Goal: Task Accomplishment & Management: Manage account settings

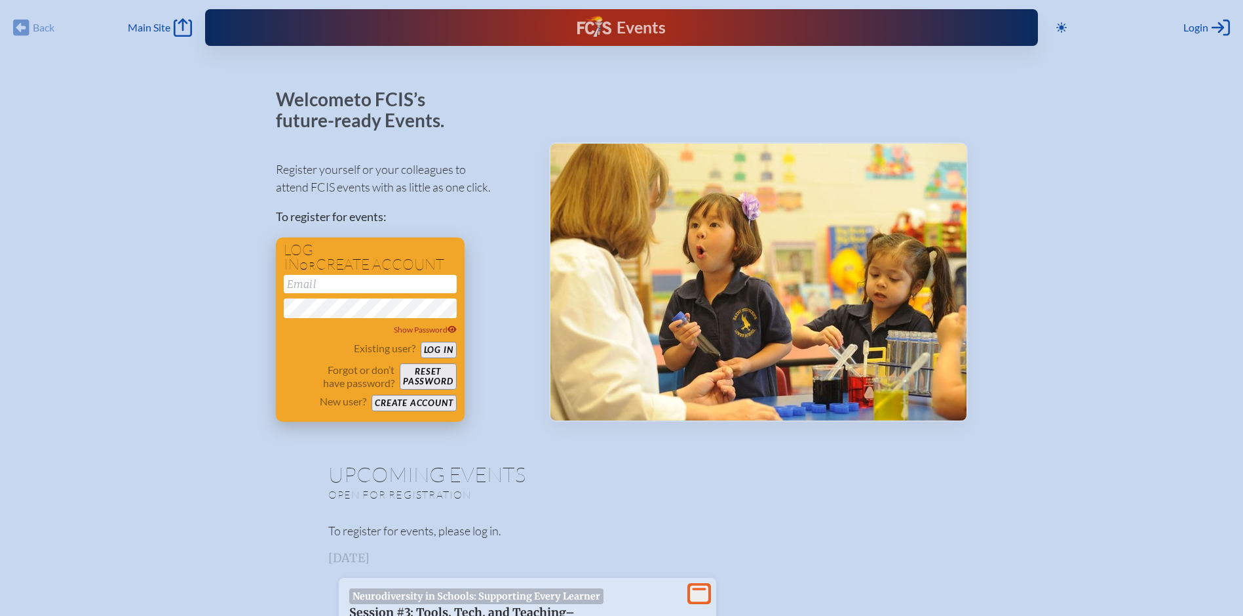
type input "[PERSON_NAME][EMAIL_ADDRESS][PERSON_NAME][DOMAIN_NAME]"
click at [435, 348] on button "Log in" at bounding box center [439, 350] width 36 height 16
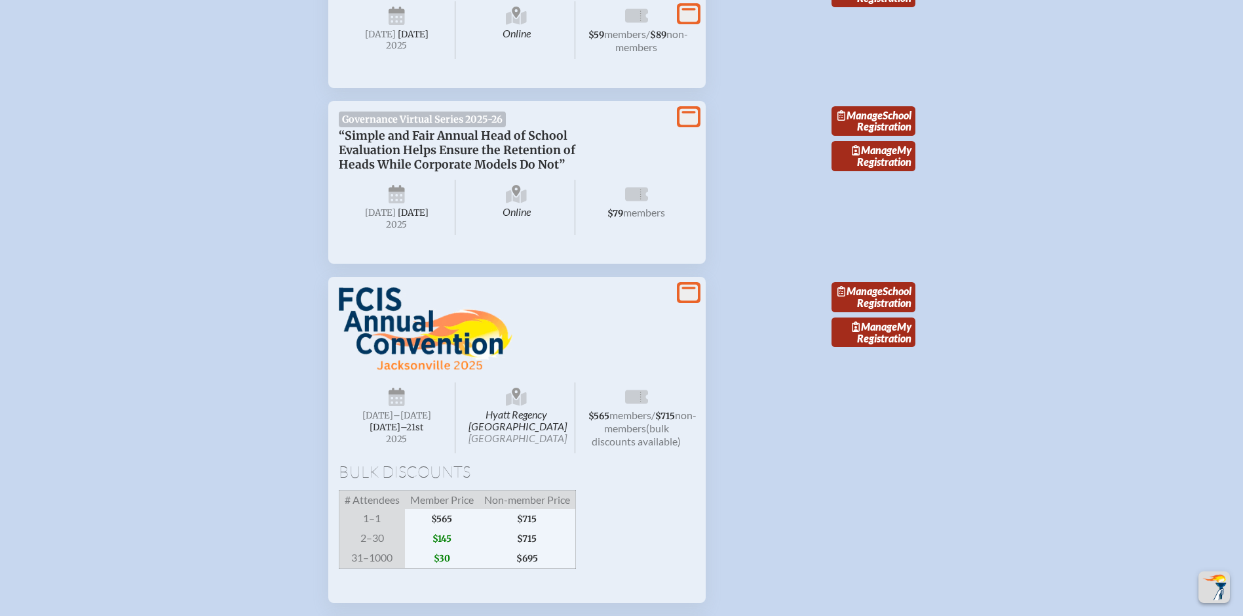
scroll to position [983, 0]
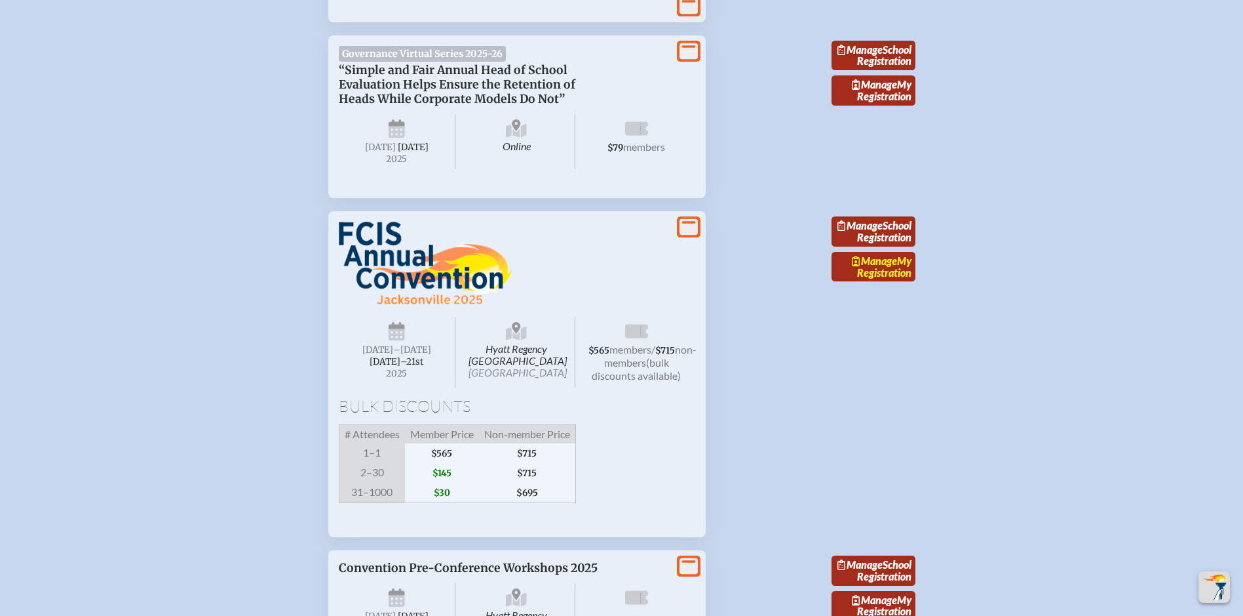
click at [886, 267] on span "Manage" at bounding box center [874, 260] width 45 height 12
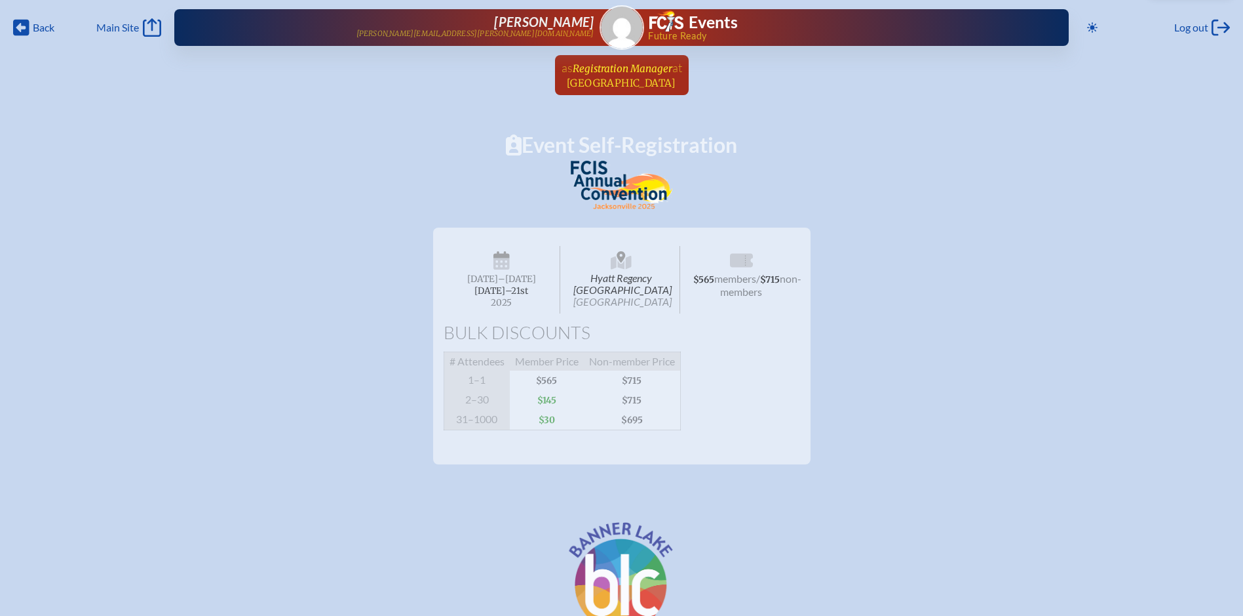
click at [609, 81] on span "[GEOGRAPHIC_DATA]" at bounding box center [621, 83] width 109 height 12
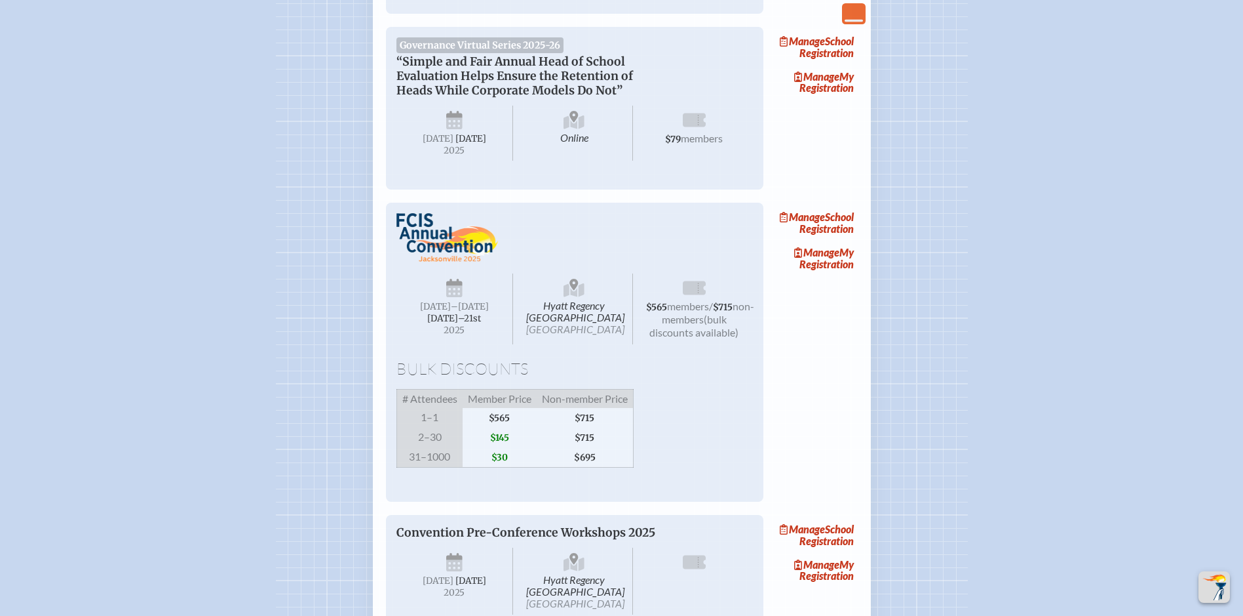
scroll to position [721, 0]
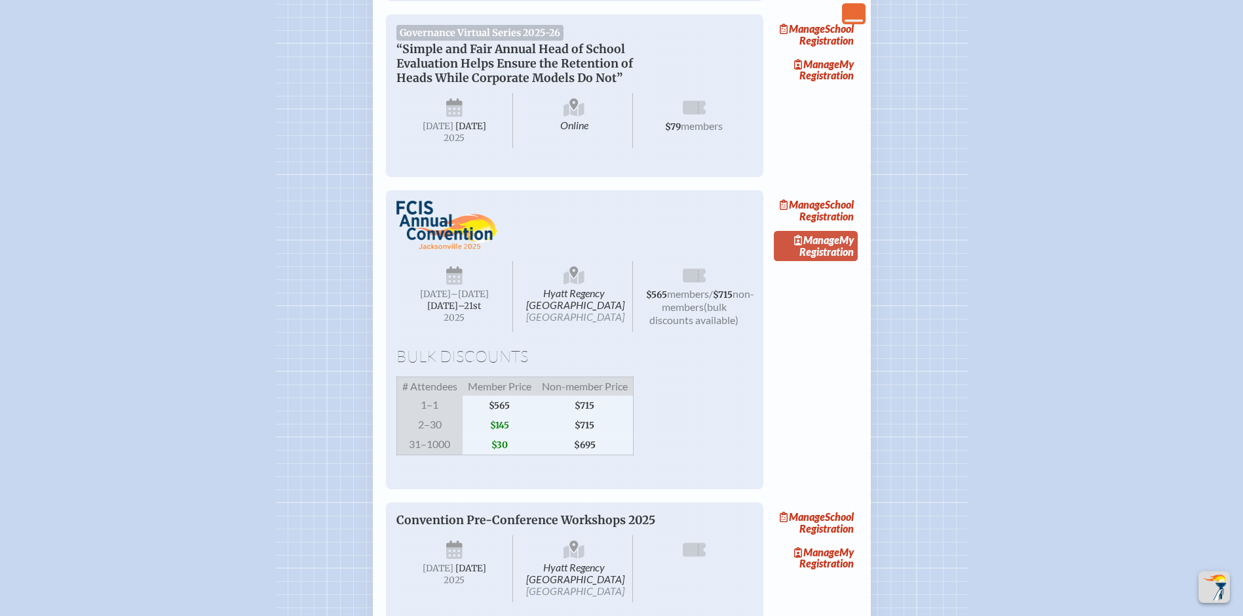
click at [824, 246] on span "Manage" at bounding box center [816, 239] width 45 height 12
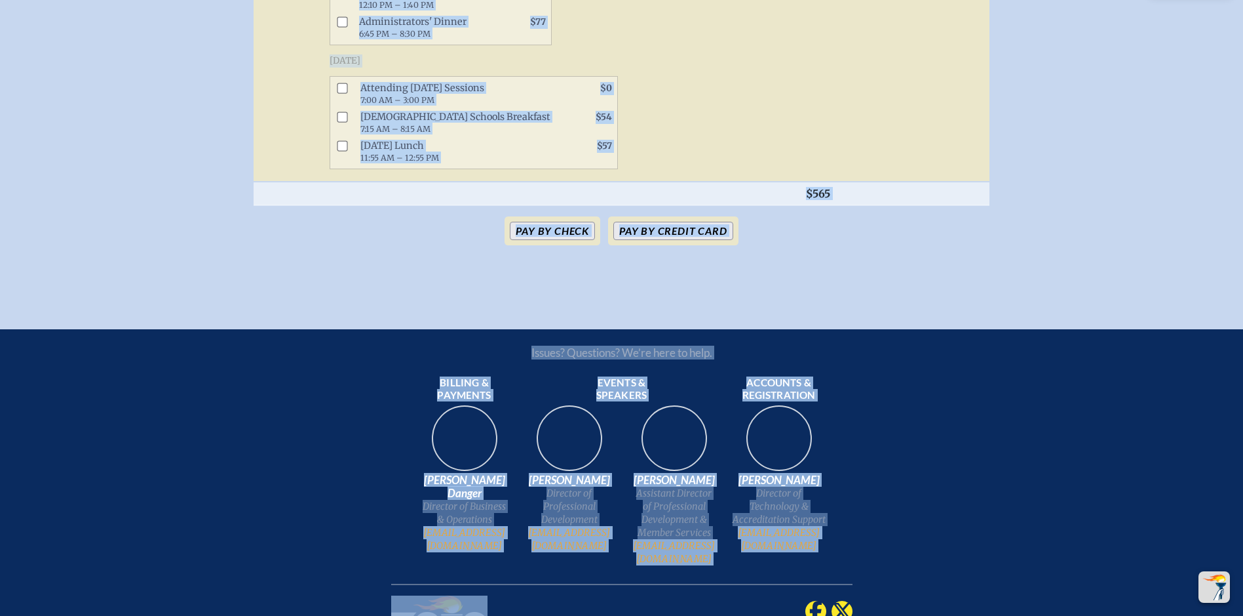
scroll to position [1201, 0]
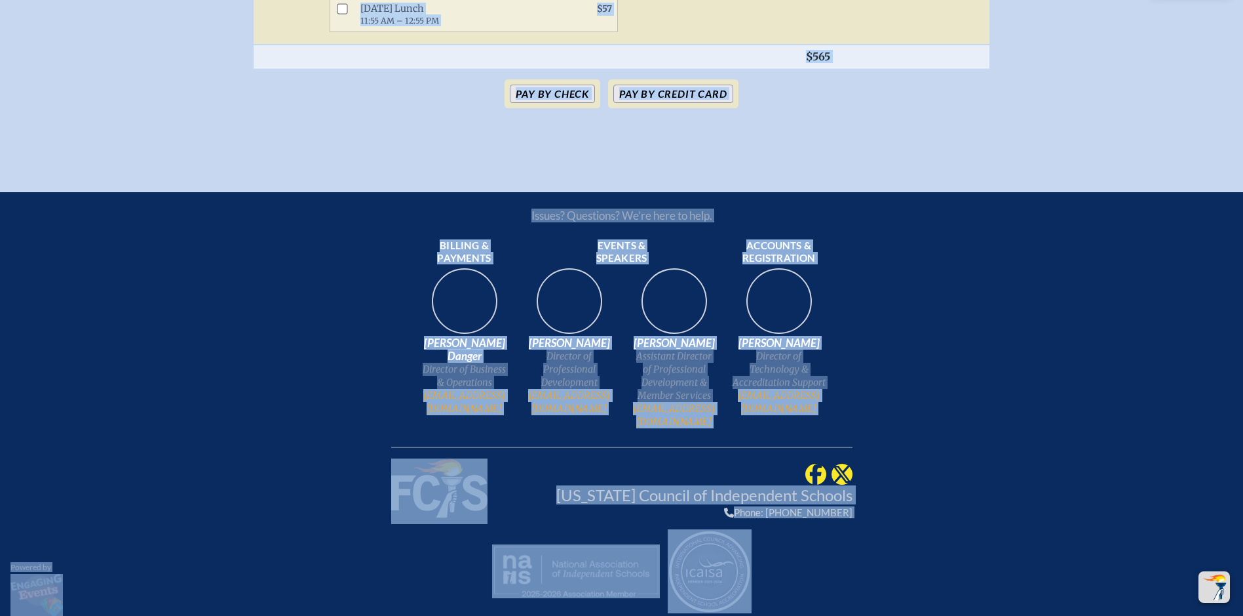
drag, startPoint x: 467, startPoint y: 117, endPoint x: 851, endPoint y: 135, distance: 385.2
copy div "Lorem Ipsu-Dolorsitamet Conse Adipisc Elitseddoeiu Temporinci Utlaboreetdo Magn…"
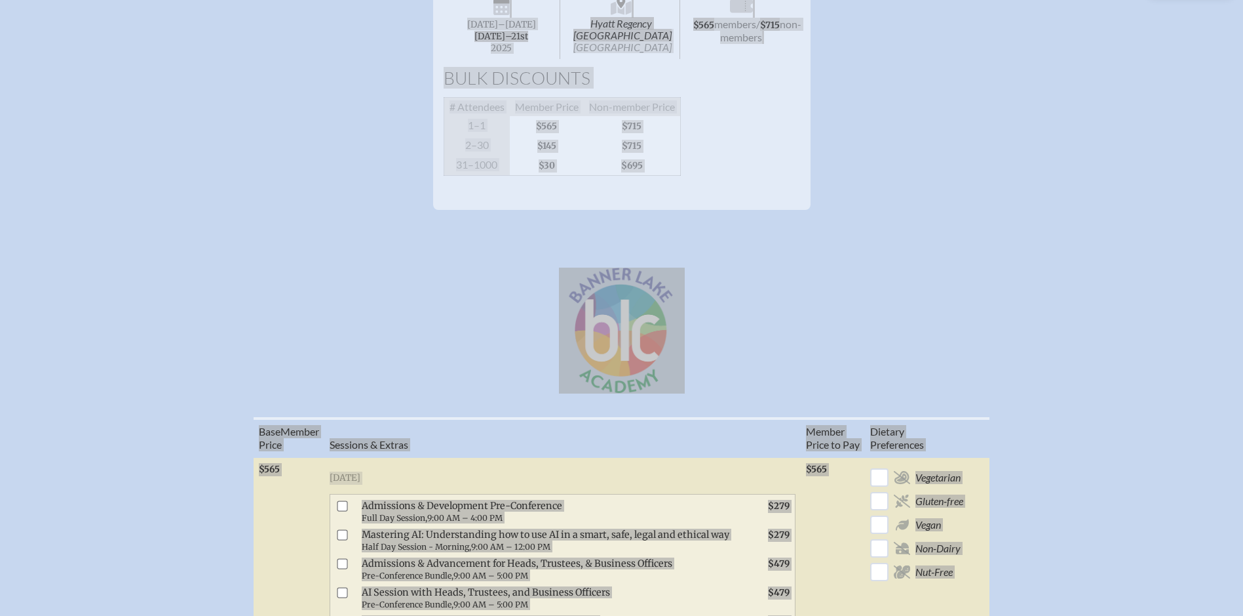
scroll to position [21, 0]
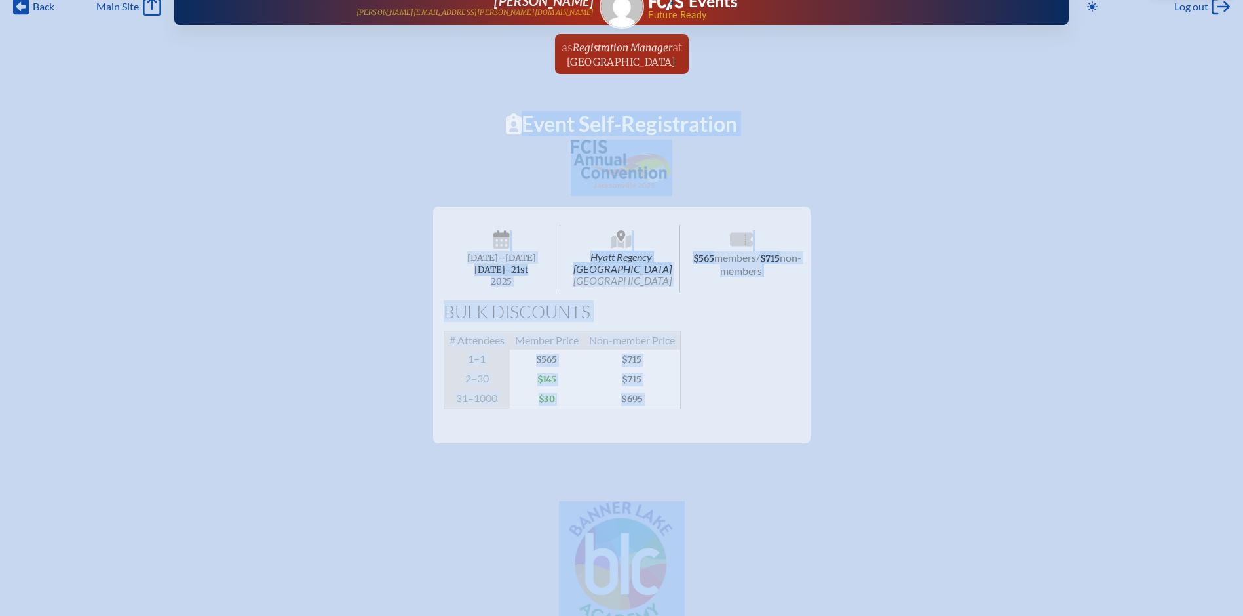
click at [295, 404] on div "Hyatt Regency [GEOGRAPHIC_DATA] [DATE] –[DATE]–⁠21st , 2025 $565 members / $715…" at bounding box center [622, 319] width 1202 height 247
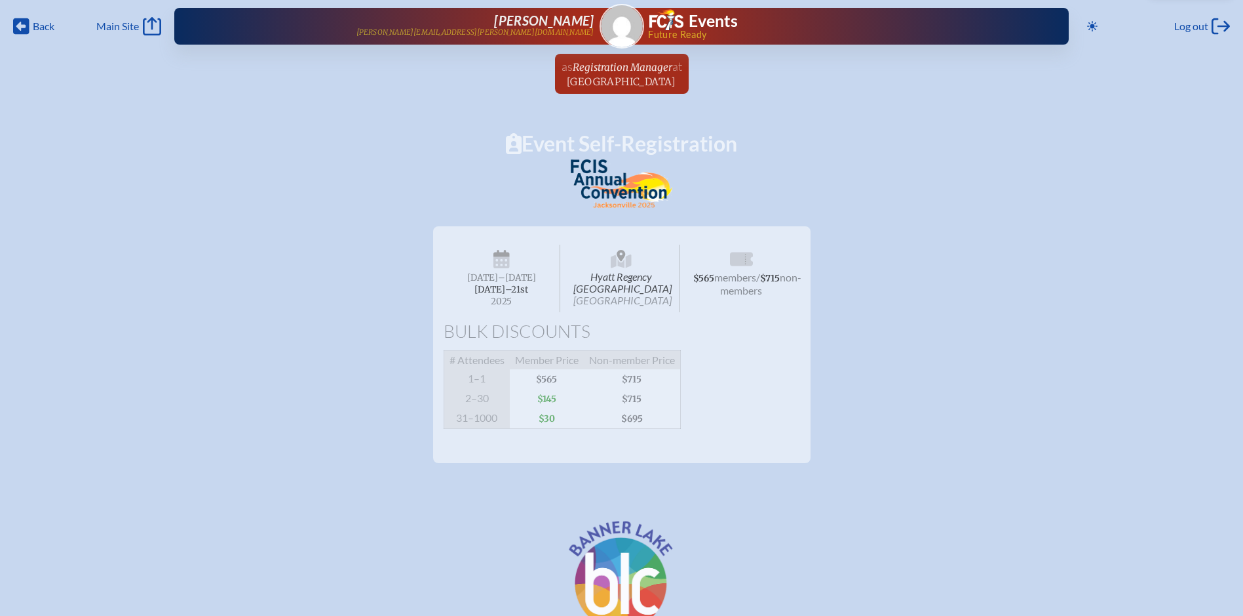
scroll to position [0, 0]
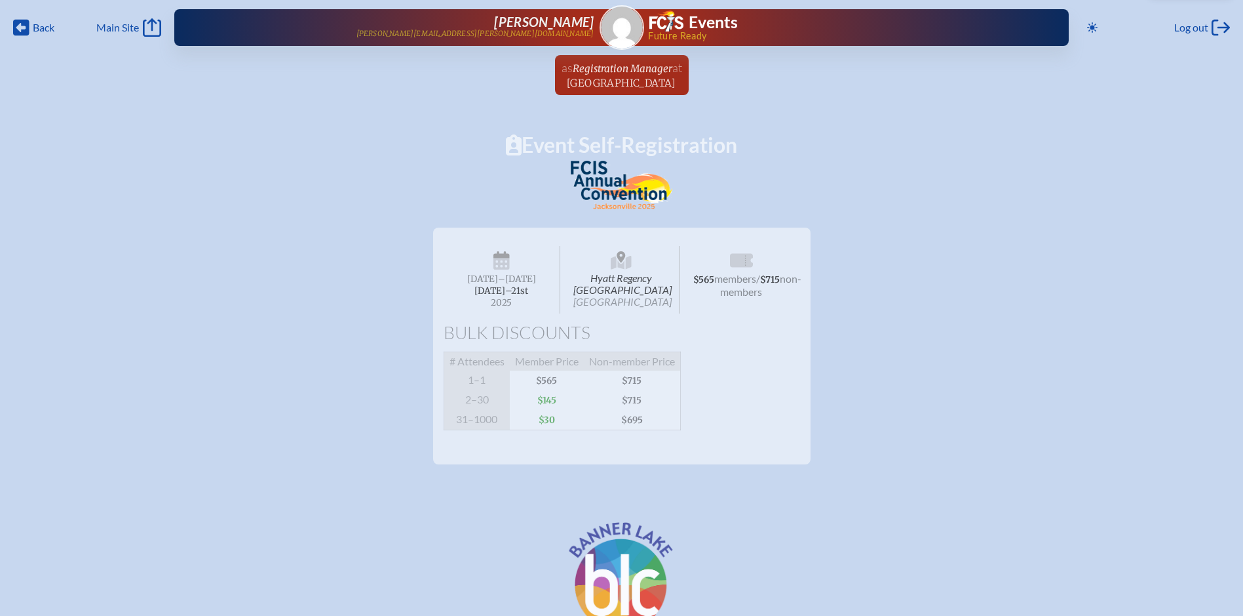
click at [616, 292] on span "Hyatt Regency [GEOGRAPHIC_DATA] [GEOGRAPHIC_DATA]" at bounding box center [621, 280] width 117 height 68
click at [619, 264] on icon at bounding box center [621, 263] width 21 height 14
click at [606, 75] on span "at [GEOGRAPHIC_DATA]" at bounding box center [624, 74] width 115 height 29
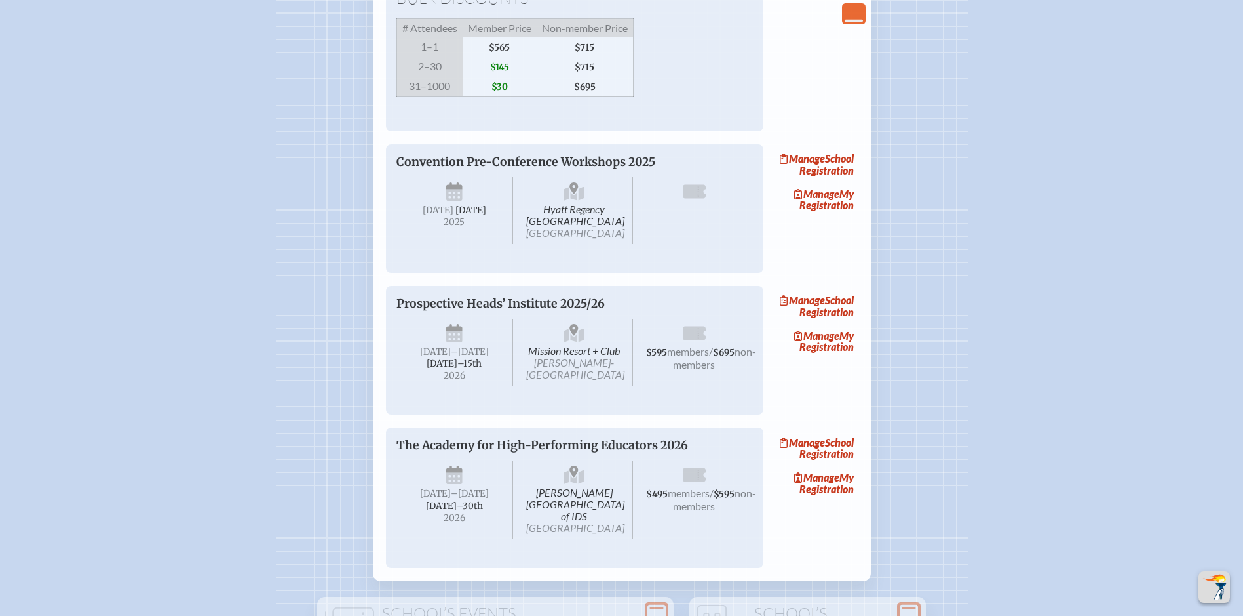
scroll to position [1049, 0]
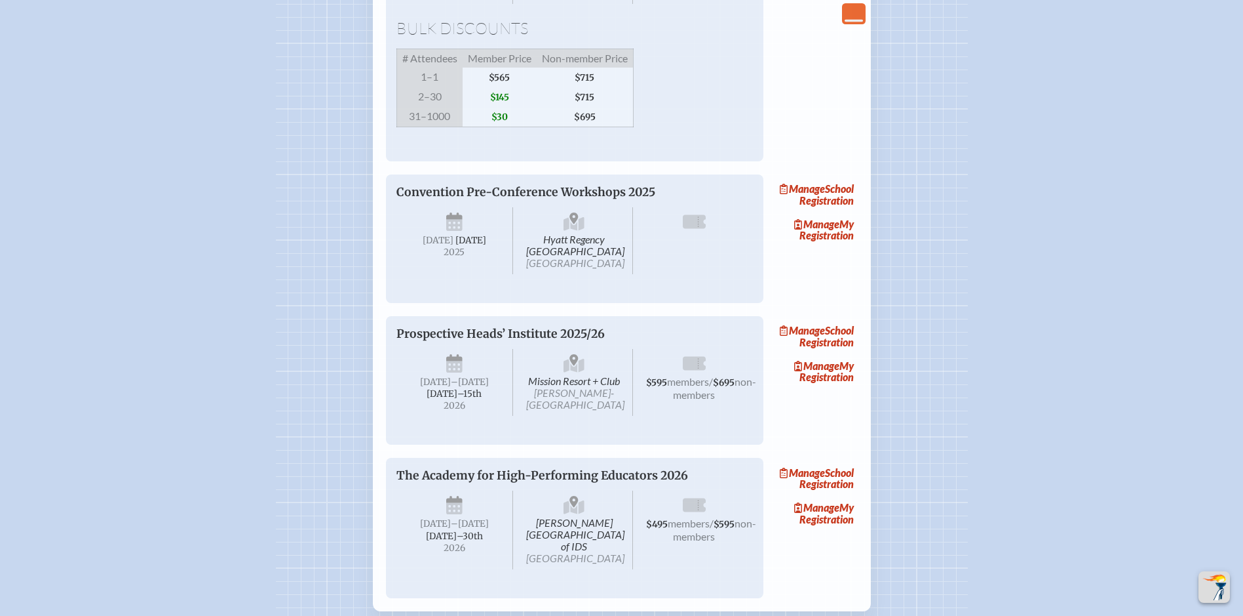
click at [550, 199] on span "Convention Pre-Conference Workshops 2025" at bounding box center [526, 192] width 259 height 14
click at [819, 245] on link "Manage My Registration" at bounding box center [816, 230] width 84 height 30
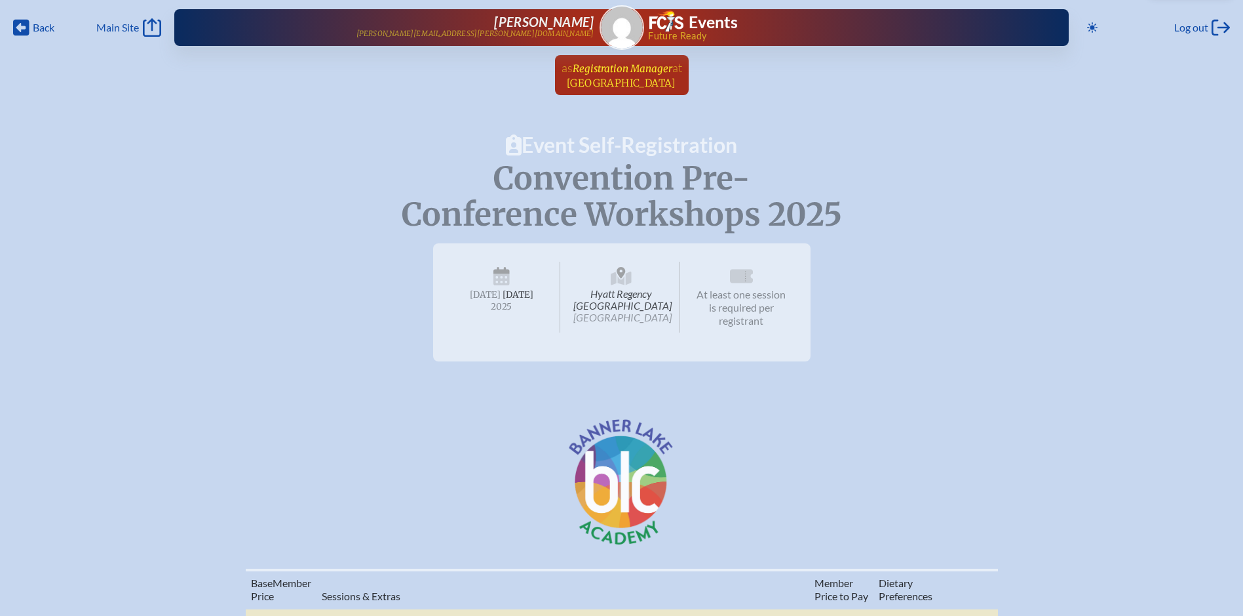
click at [611, 70] on span "Registration Manager" at bounding box center [623, 68] width 100 height 12
